Goal: Task Accomplishment & Management: Manage account settings

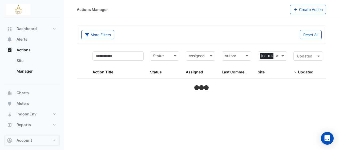
select select "***"
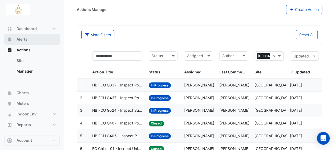
click at [25, 41] on span "Alerts" at bounding box center [22, 39] width 11 height 5
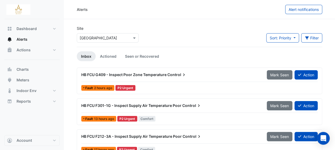
click at [156, 76] on span "HB FCU G409 - Inspect Poor Zone Temperature" at bounding box center [123, 74] width 85 height 5
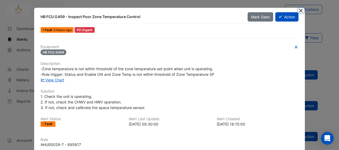
click at [301, 9] on button "Close" at bounding box center [301, 11] width 6 height 6
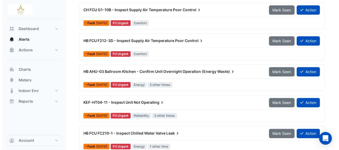
scroll to position [339, 0]
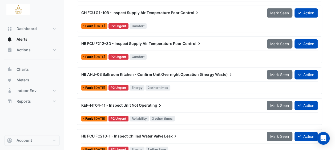
click at [201, 72] on span "HB AHU-03 Ballroom Kitchen - Confirm Unit Overnight Operation (Energy" at bounding box center [147, 74] width 133 height 5
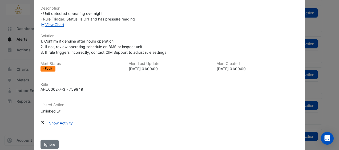
scroll to position [65, 0]
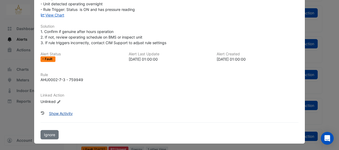
click at [66, 113] on button "Show Activity" at bounding box center [61, 113] width 31 height 9
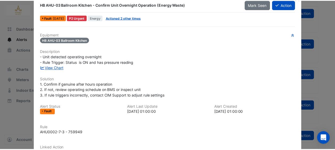
scroll to position [0, 0]
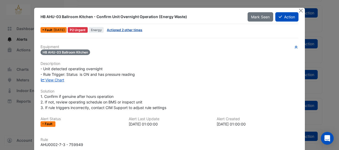
click at [128, 31] on link "Actioned 2 other times" at bounding box center [124, 30] width 35 height 4
click at [60, 79] on link "View Chart" at bounding box center [52, 80] width 24 height 5
click at [282, 16] on button "Action" at bounding box center [286, 16] width 23 height 9
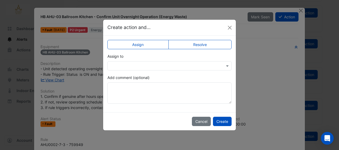
click at [206, 41] on label "Resolve" at bounding box center [199, 44] width 63 height 9
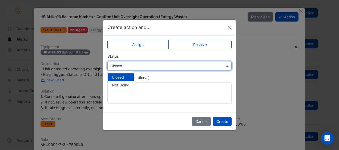
click at [194, 66] on input "text" at bounding box center [164, 66] width 108 height 6
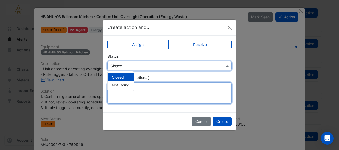
click at [171, 95] on textarea "Add comment (optional)" at bounding box center [169, 93] width 124 height 21
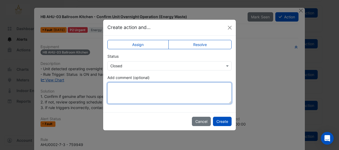
click at [171, 95] on textarea "Add comment (optional)" at bounding box center [169, 93] width 124 height 21
type textarea "**********"
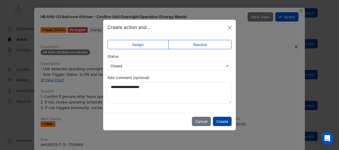
click at [224, 120] on button "Create" at bounding box center [222, 121] width 19 height 9
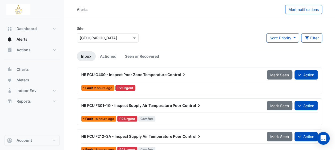
click at [215, 92] on div "HB FCU G409 - Inspect Poor Zone Temperature Control Mark Seen Action Fault 2 ho…" at bounding box center [199, 81] width 245 height 27
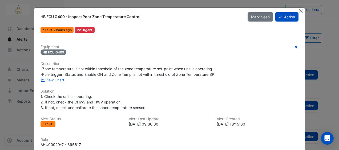
click at [299, 10] on button "Close" at bounding box center [301, 11] width 6 height 6
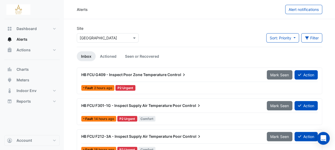
click at [24, 148] on nav "Dashboard Portfolio Ratings Performance Alerts Actions Site Manager Charts" at bounding box center [32, 75] width 64 height 150
click at [309, 40] on button "Filter" at bounding box center [311, 37] width 21 height 9
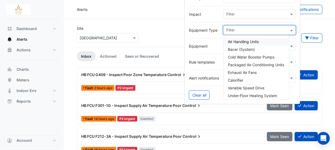
click at [259, 29] on input "text" at bounding box center [257, 31] width 63 height 6
drag, startPoint x: 259, startPoint y: 29, endPoint x: 254, endPoint y: 17, distance: 13.8
click at [254, 17] on form "Title Priority Filter Impact Filter Equipment Type Filter Air Handling Units Ba…" at bounding box center [242, 38] width 116 height 131
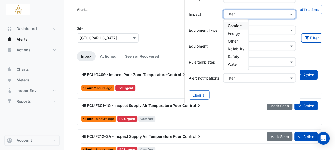
click at [254, 17] on input "text" at bounding box center [257, 15] width 63 height 6
click at [335, 3] on div "Alerts Alert notifications" at bounding box center [199, 9] width 271 height 19
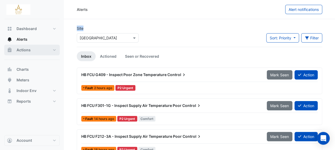
click at [28, 51] on span "Actions" at bounding box center [24, 49] width 14 height 5
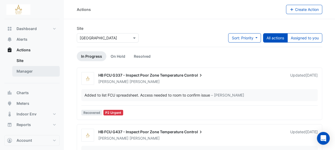
click at [27, 70] on link "Manager" at bounding box center [35, 71] width 47 height 11
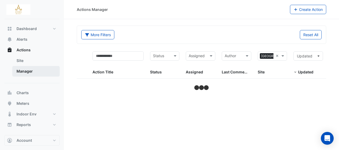
select select "***"
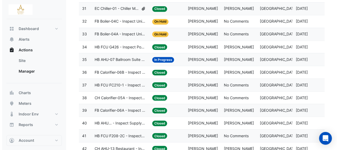
scroll to position [469, 0]
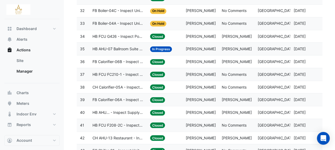
click at [115, 122] on span "HB FCU F208-2C - Inspect Supply Air Fan Fault" at bounding box center [117, 125] width 51 height 6
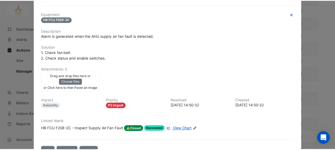
scroll to position [0, 0]
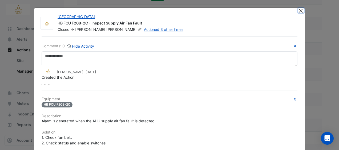
click at [300, 11] on button "Close" at bounding box center [301, 11] width 6 height 6
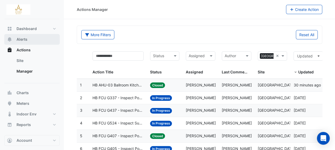
click at [29, 40] on button "Alerts" at bounding box center [31, 39] width 55 height 11
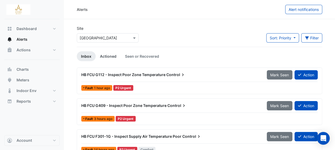
click at [112, 56] on link "Actioned" at bounding box center [108, 56] width 25 height 10
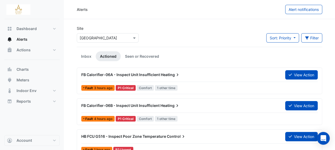
click at [112, 56] on link "Actioned" at bounding box center [108, 56] width 25 height 10
click at [139, 54] on link "Seen or Recovered" at bounding box center [142, 56] width 43 height 10
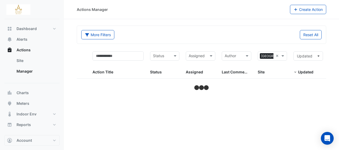
select select "***"
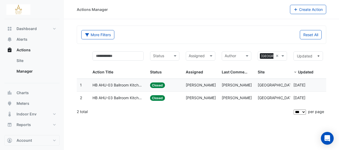
click at [135, 83] on span "HB AHU-03 Ballroom Kitchen - Confirm Unit Overnight Operation (Energy Waste)" at bounding box center [117, 85] width 51 height 6
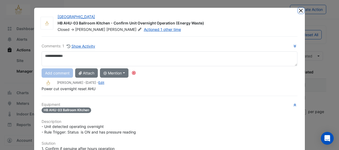
click at [299, 10] on button "Close" at bounding box center [301, 11] width 6 height 6
